Goal: Contribute content

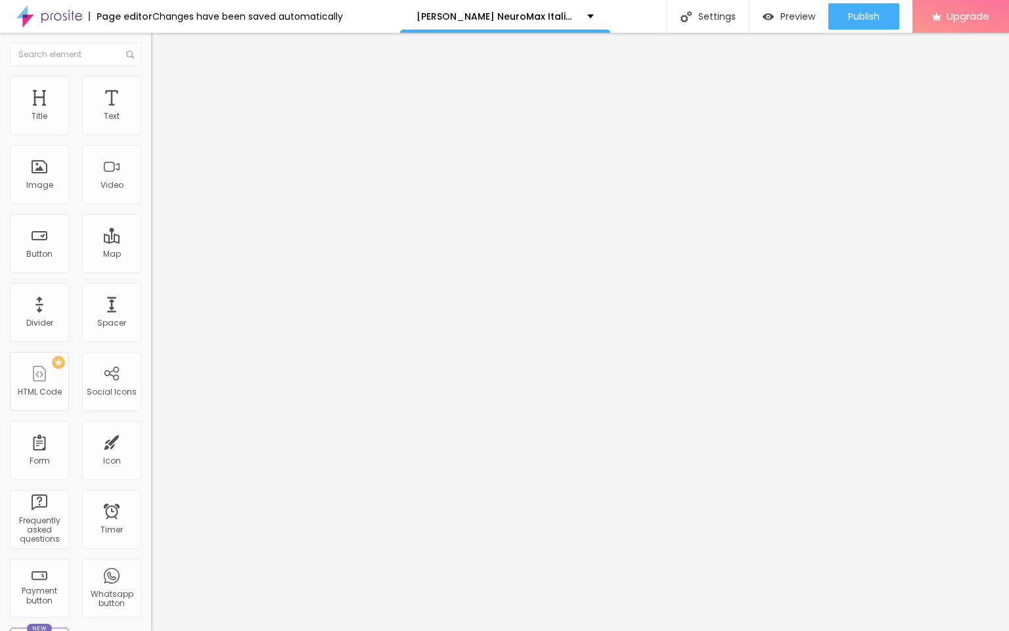
click at [151, 123] on input "entre em contato" at bounding box center [230, 116] width 158 height 13
paste input "👇❗❗𝐒𝐡𝐨𝐩𝐍𝐨𝐰❗❗👇"
type input "👇❗❗𝐒𝐡𝐨𝐩𝐍𝐨𝐰❗❗👇"
click at [151, 266] on input "https://" at bounding box center [230, 263] width 158 height 13
click at [151, 271] on input "https://" at bounding box center [230, 263] width 158 height 13
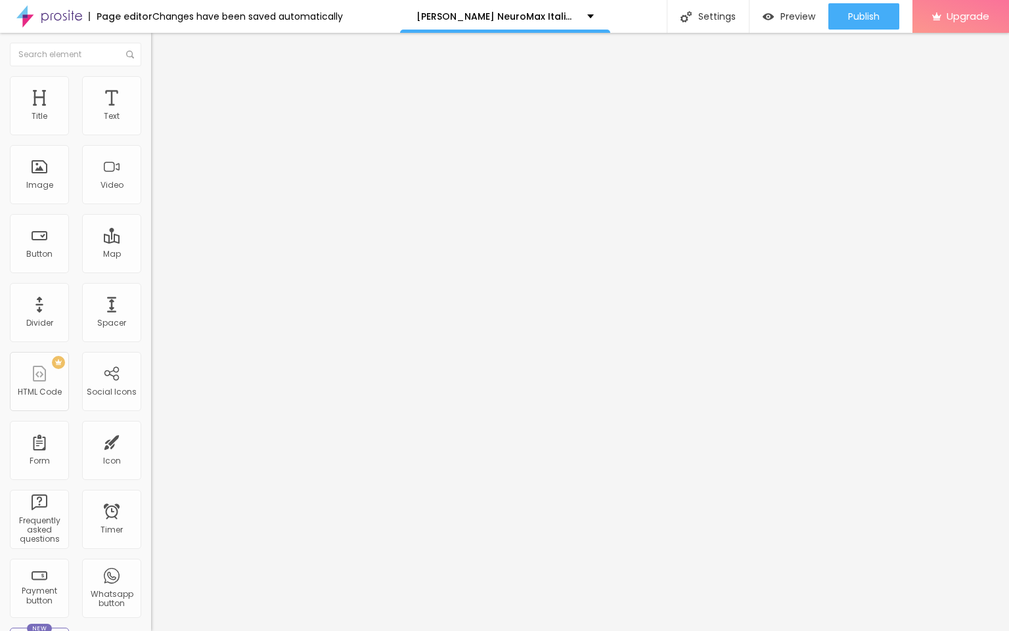
paste input "[DOMAIN_NAME][URL][PERSON_NAME]"
type input "[URL][DOMAIN_NAME][PERSON_NAME]"
click at [151, 113] on span "Change image" at bounding box center [186, 107] width 70 height 11
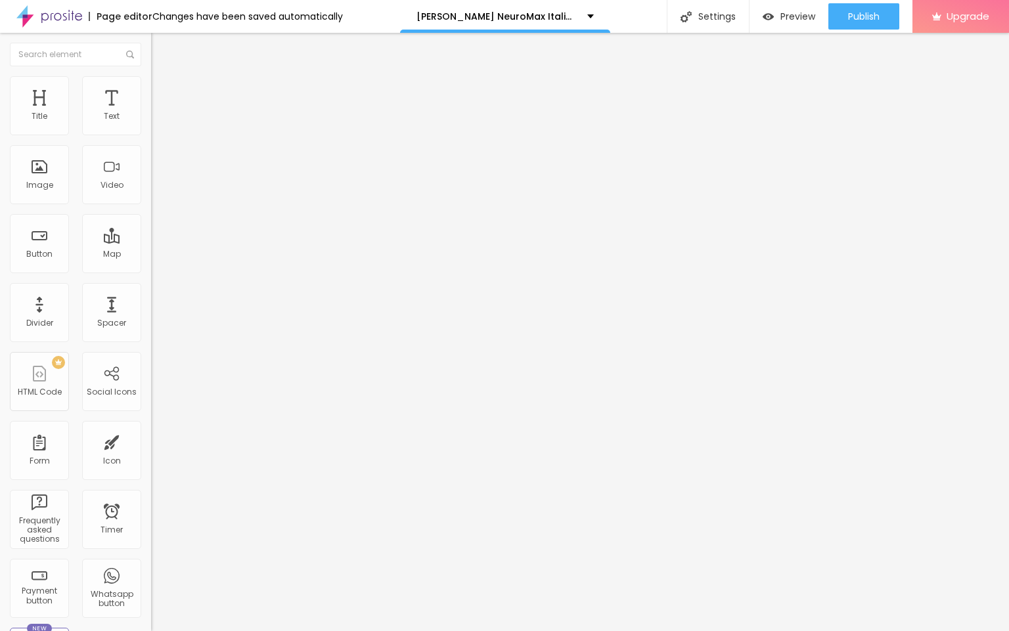
click at [151, 269] on input "https://" at bounding box center [230, 262] width 158 height 13
paste input "[DOMAIN_NAME][URL][PERSON_NAME]"
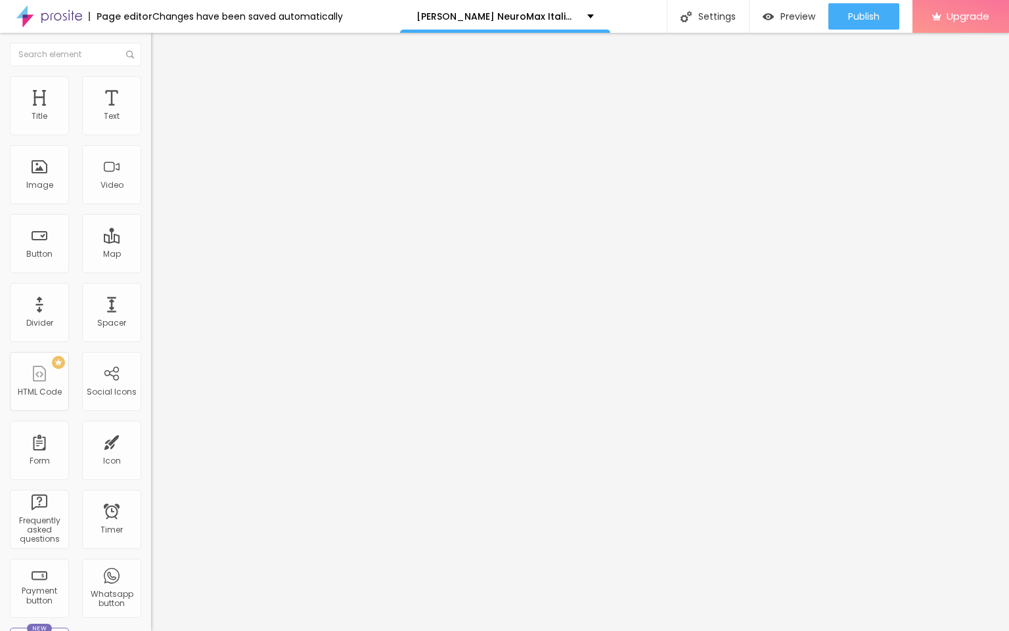
scroll to position [0, 103]
type input "[URL][DOMAIN_NAME][PERSON_NAME]"
click at [856, 22] on div "Publish" at bounding box center [864, 16] width 32 height 26
click at [44, 22] on img at bounding box center [49, 16] width 66 height 33
